Goal: Task Accomplishment & Management: Manage account settings

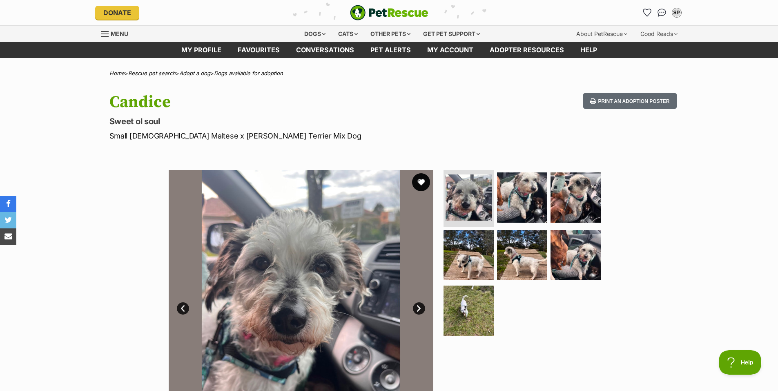
click at [420, 182] on button "favourite" at bounding box center [421, 182] width 18 height 18
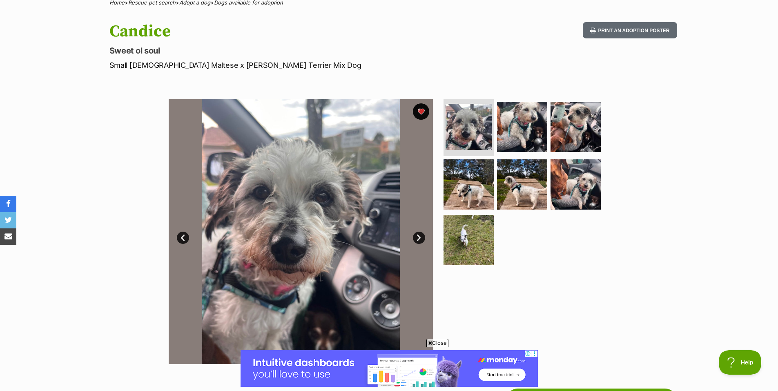
scroll to position [82, 0]
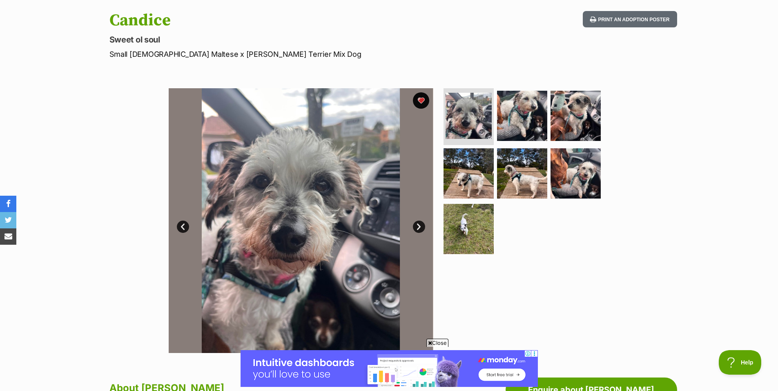
click at [441, 343] on span "Close" at bounding box center [437, 342] width 22 height 8
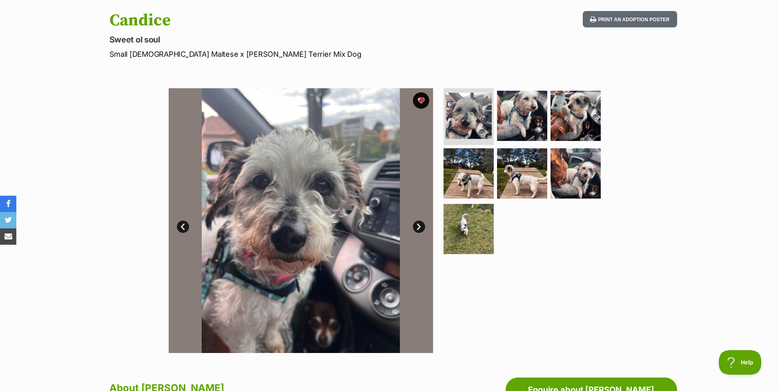
click at [417, 227] on link "Next" at bounding box center [419, 226] width 12 height 12
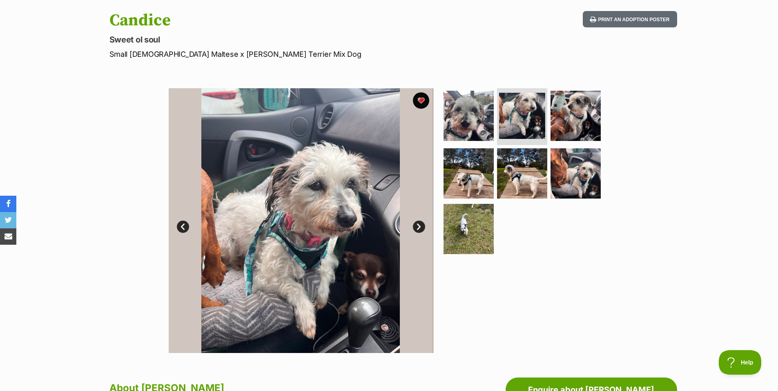
click at [417, 227] on link "Next" at bounding box center [419, 226] width 12 height 12
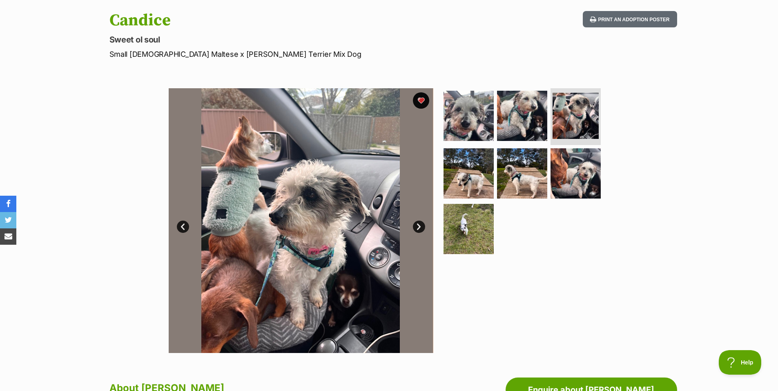
scroll to position [0, 0]
click at [417, 227] on link "Next" at bounding box center [419, 226] width 12 height 12
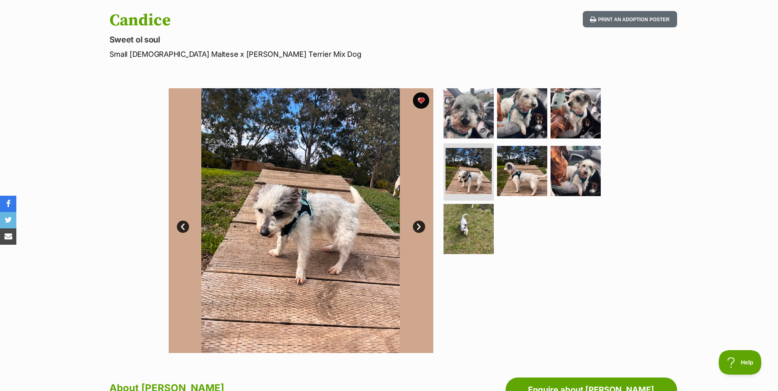
click at [417, 227] on link "Next" at bounding box center [419, 226] width 12 height 12
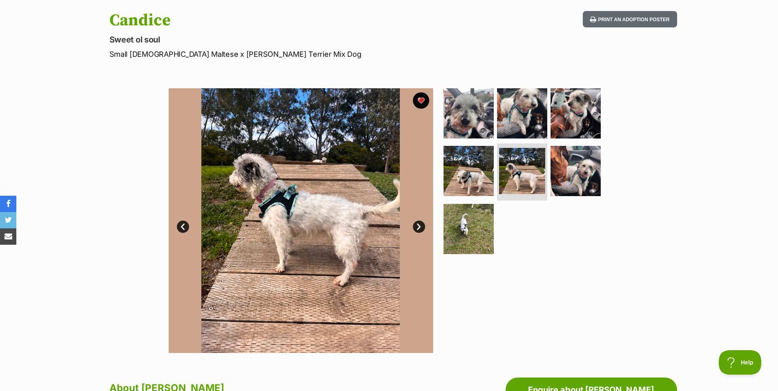
click at [417, 227] on link "Next" at bounding box center [419, 226] width 12 height 12
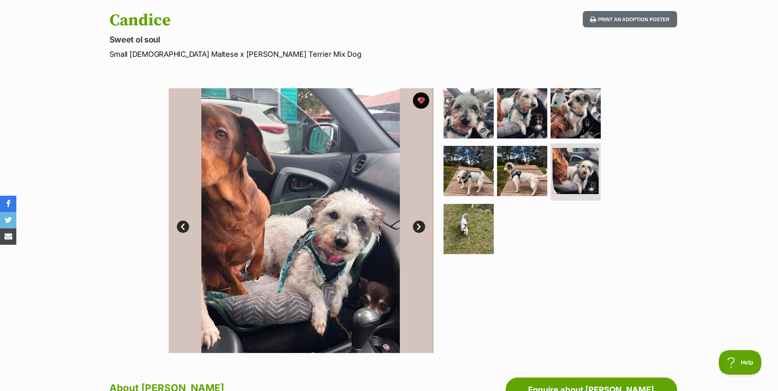
click at [417, 227] on link "Next" at bounding box center [419, 226] width 12 height 12
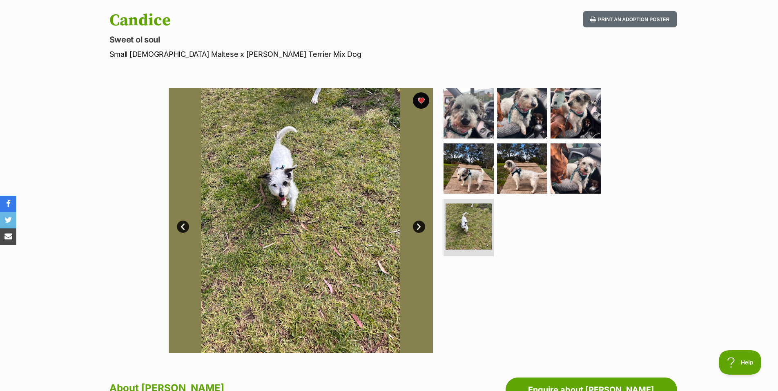
click at [417, 227] on link "Next" at bounding box center [419, 226] width 12 height 12
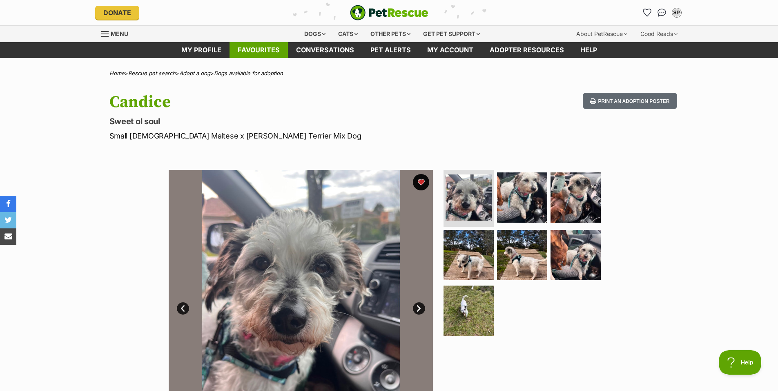
click at [254, 48] on link "Favourites" at bounding box center [258, 50] width 58 height 16
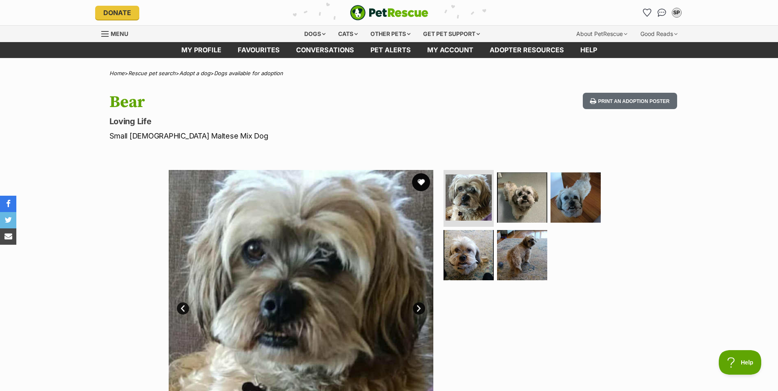
click at [419, 181] on button "favourite" at bounding box center [421, 182] width 18 height 18
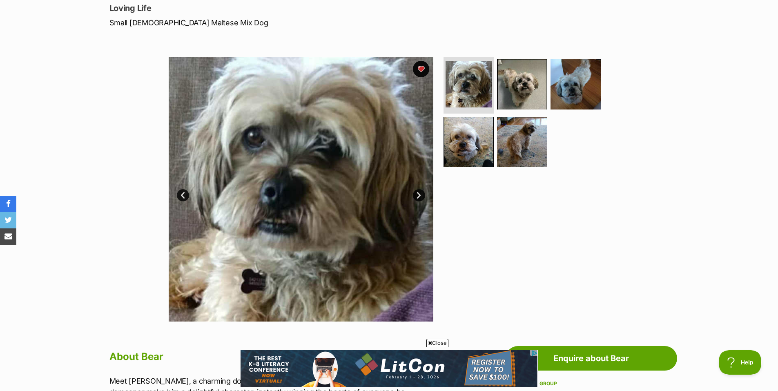
scroll to position [122, 0]
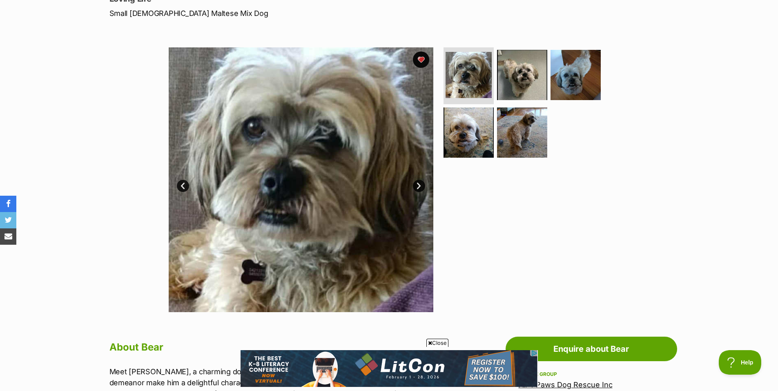
click at [416, 187] on link "Next" at bounding box center [419, 186] width 12 height 12
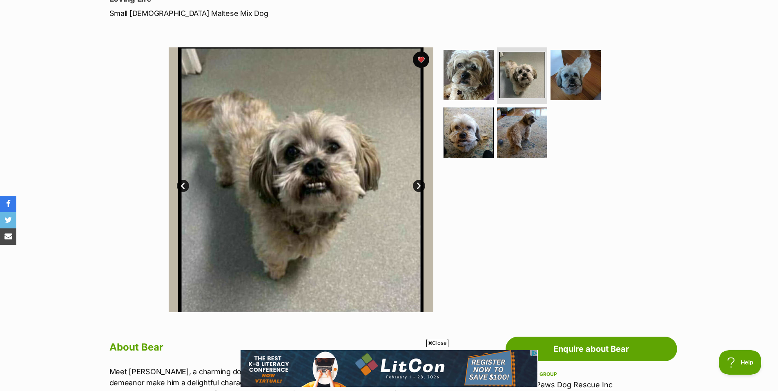
click at [416, 184] on link "Next" at bounding box center [419, 186] width 12 height 12
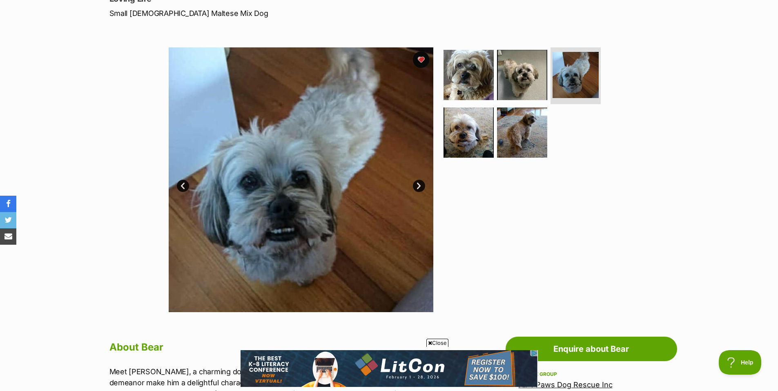
click at [416, 184] on link "Next" at bounding box center [419, 186] width 12 height 12
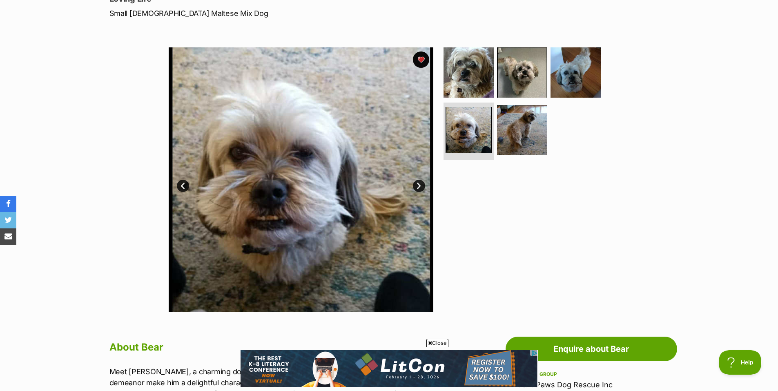
click at [416, 184] on link "Next" at bounding box center [419, 186] width 12 height 12
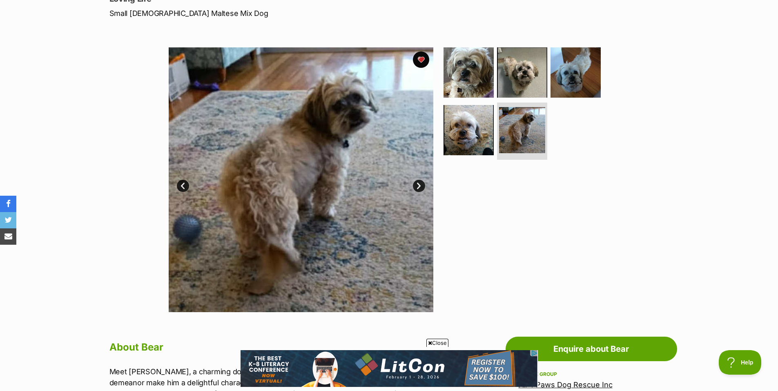
click at [416, 184] on link "Next" at bounding box center [419, 186] width 12 height 12
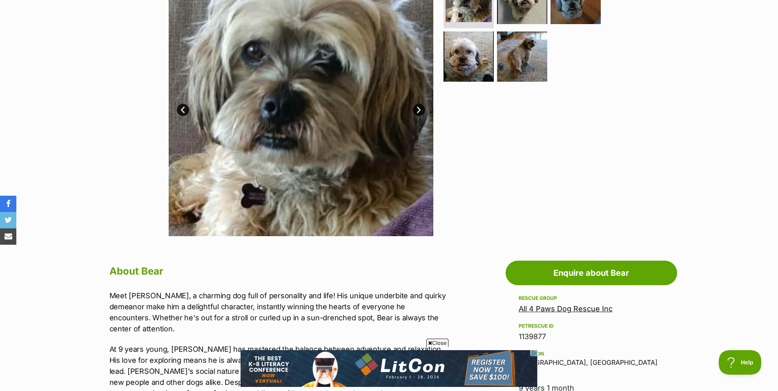
scroll to position [204, 0]
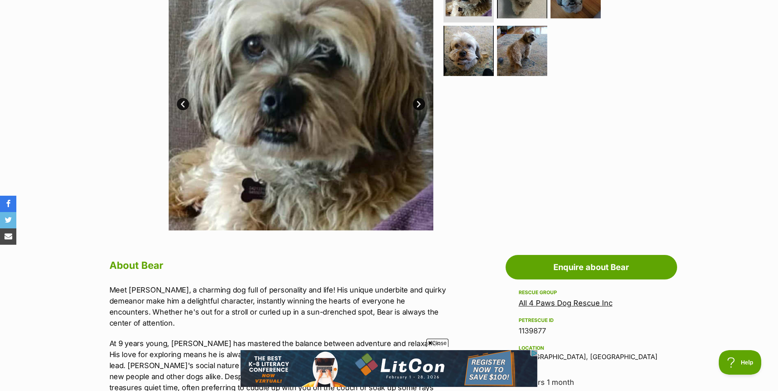
click at [440, 341] on span "Close" at bounding box center [437, 342] width 22 height 8
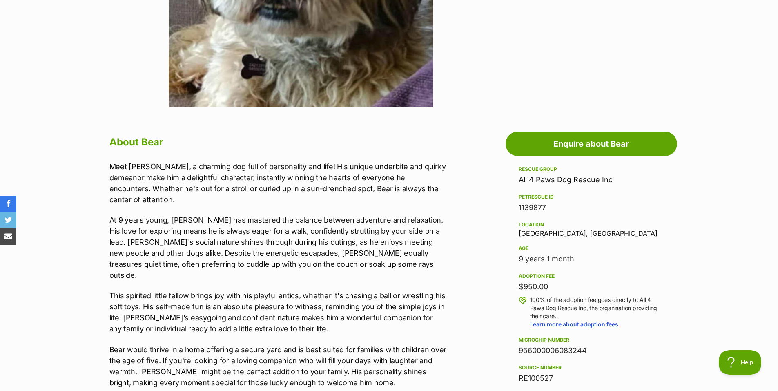
scroll to position [327, 0]
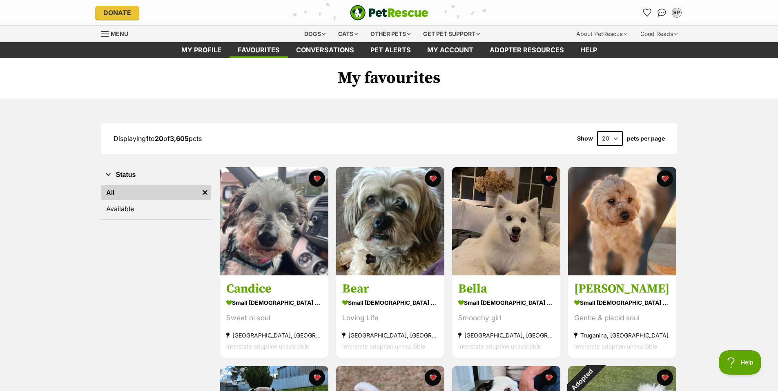
click at [615, 139] on select "20 40 60" at bounding box center [610, 138] width 26 height 15
select select "60"
click at [597, 131] on select "20 40 60" at bounding box center [610, 138] width 26 height 15
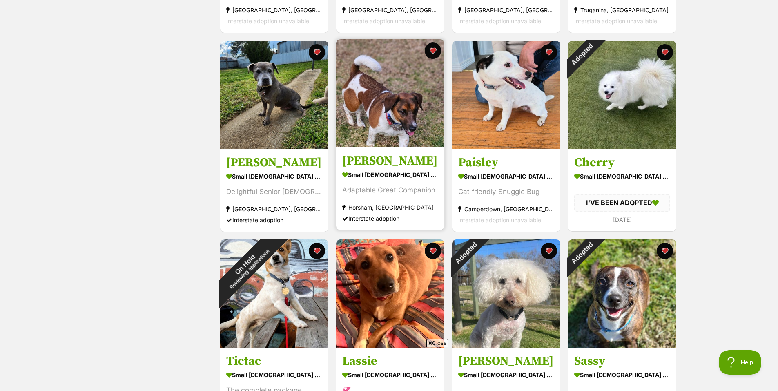
scroll to position [327, 0]
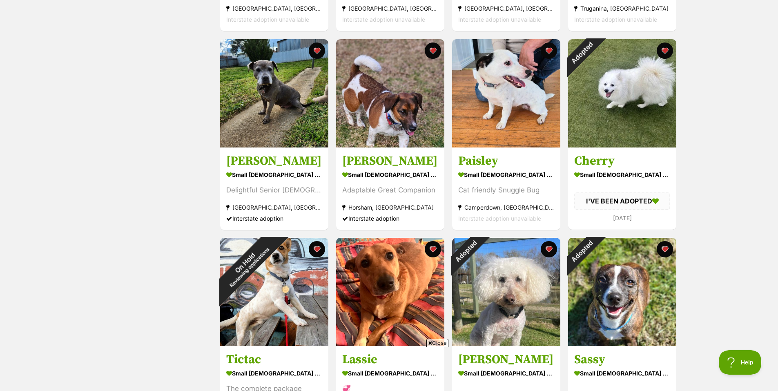
click at [440, 343] on span "Close" at bounding box center [437, 342] width 22 height 8
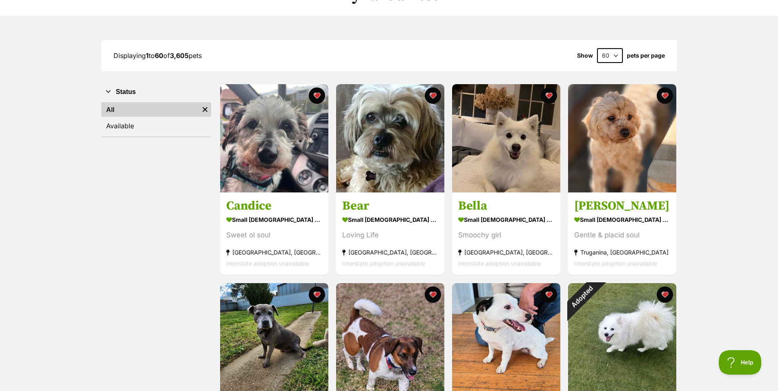
scroll to position [0, 0]
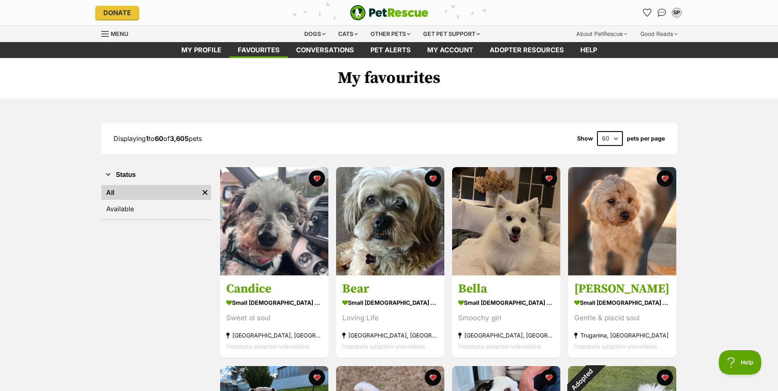
click at [109, 190] on link "All" at bounding box center [150, 192] width 98 height 15
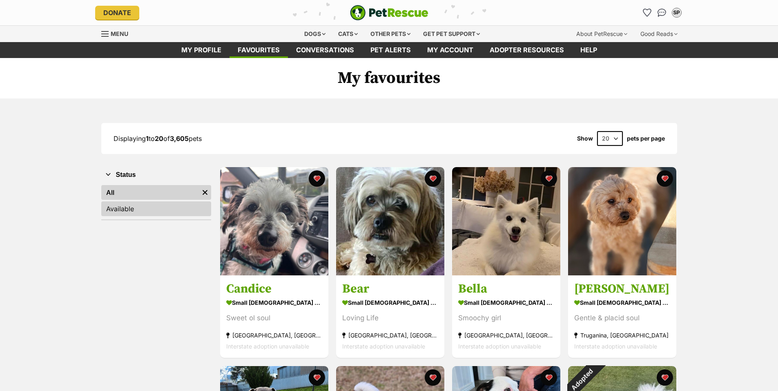
click at [118, 209] on link "Available" at bounding box center [156, 208] width 110 height 15
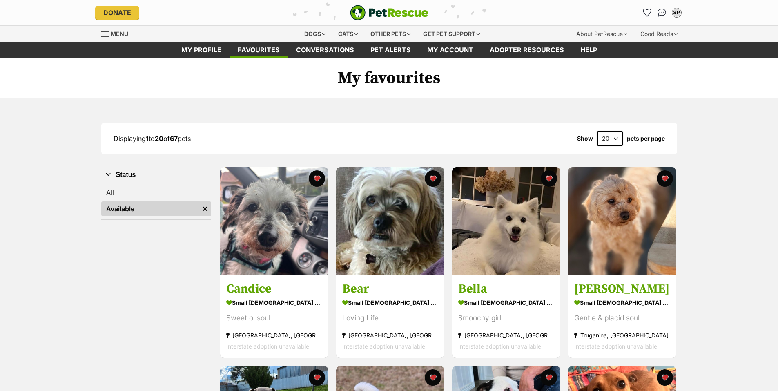
click at [616, 137] on select "20 40 60" at bounding box center [610, 138] width 26 height 15
select select "60"
click at [597, 131] on select "20 40 60" at bounding box center [610, 138] width 26 height 15
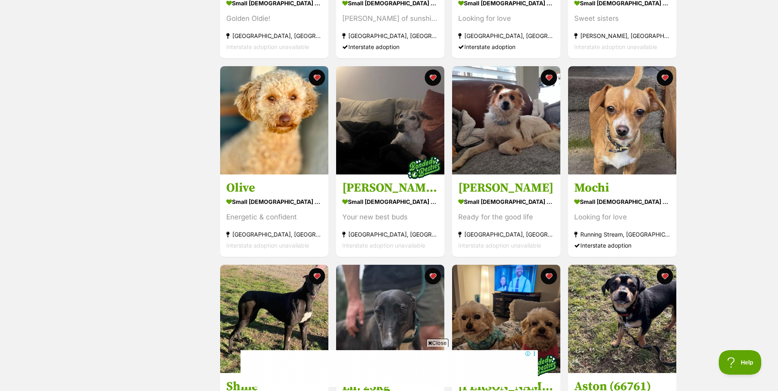
scroll to position [1511, 0]
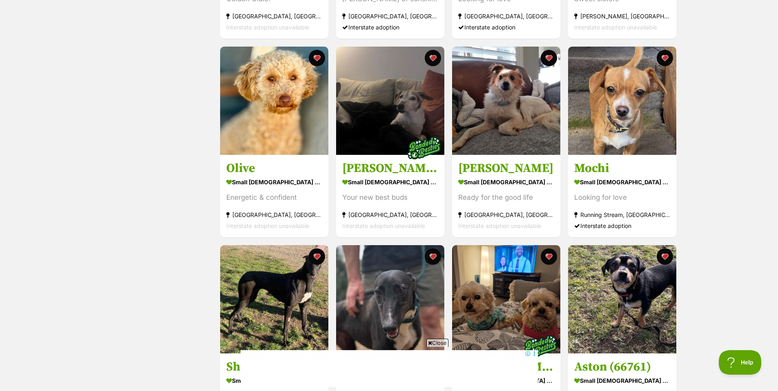
click at [434, 343] on span "Close" at bounding box center [437, 342] width 22 height 8
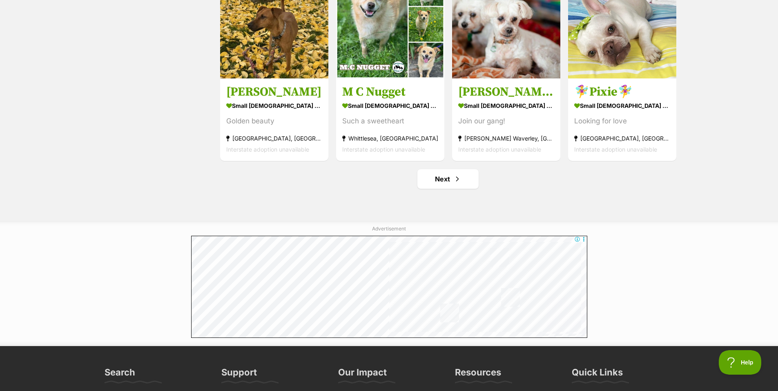
scroll to position [2981, 0]
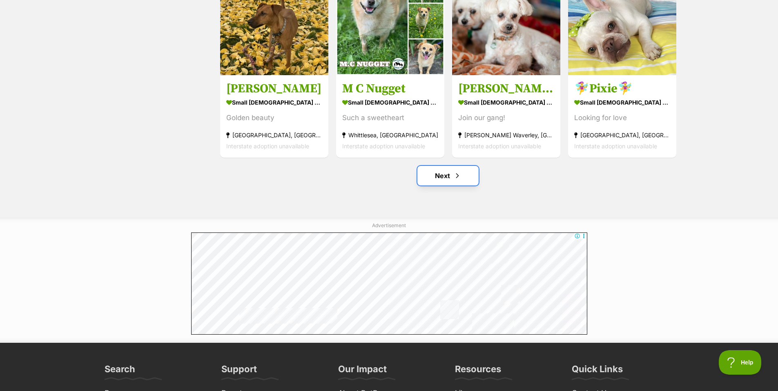
click at [439, 180] on link "Next" at bounding box center [447, 176] width 61 height 20
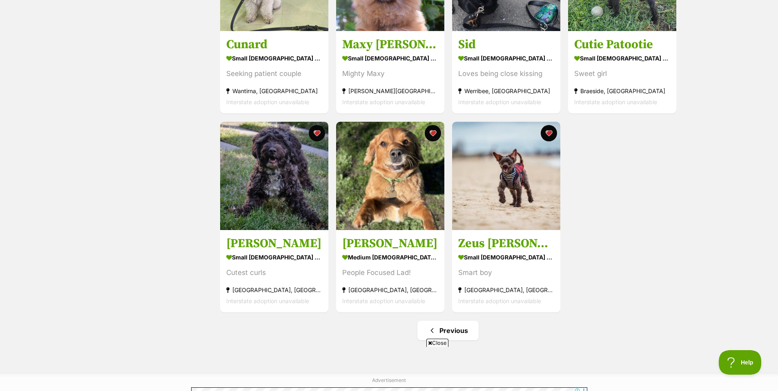
scroll to position [245, 0]
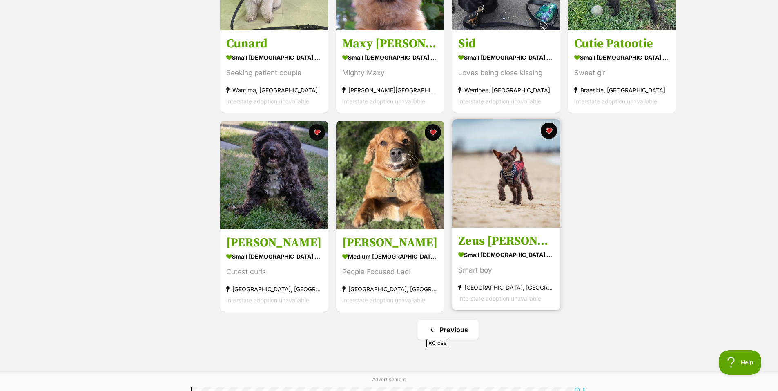
click at [505, 192] on img at bounding box center [506, 173] width 108 height 108
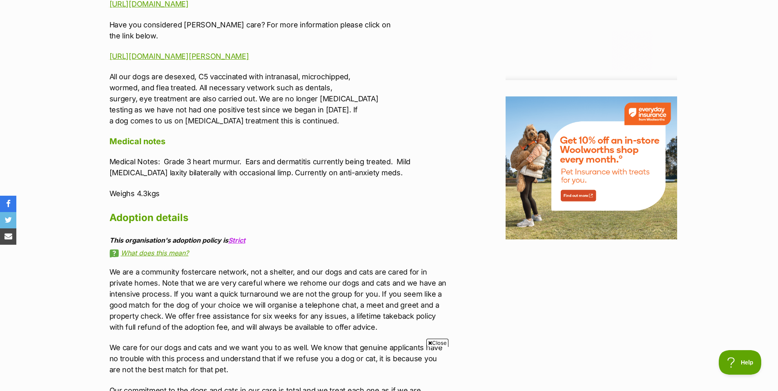
scroll to position [980, 0]
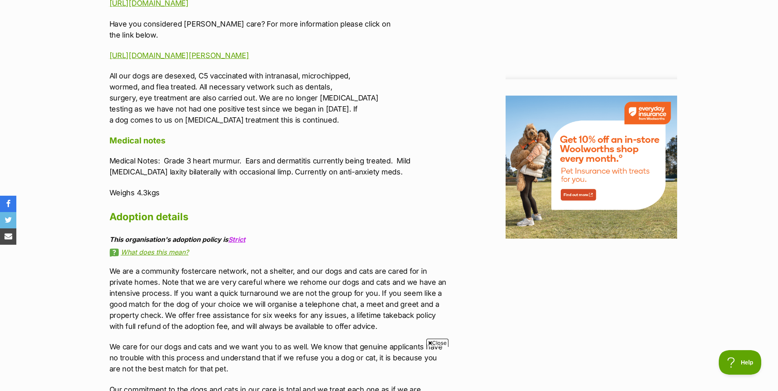
click at [442, 344] on span "Close" at bounding box center [437, 342] width 22 height 8
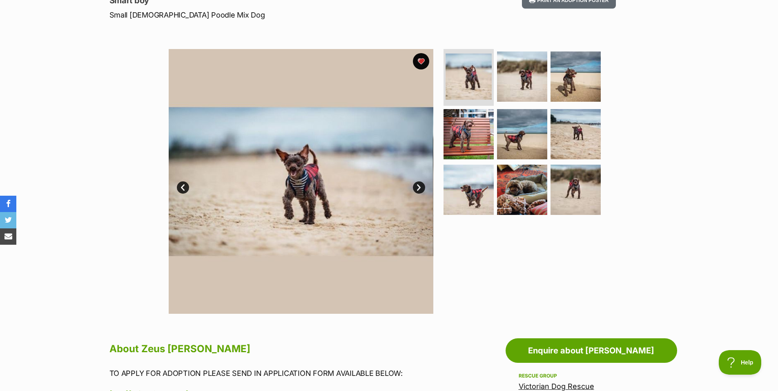
scroll to position [106, 0]
